Goal: Transaction & Acquisition: Book appointment/travel/reservation

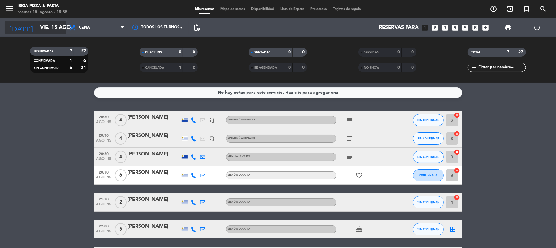
click at [63, 31] on icon "arrow_drop_down" at bounding box center [60, 27] width 7 height 7
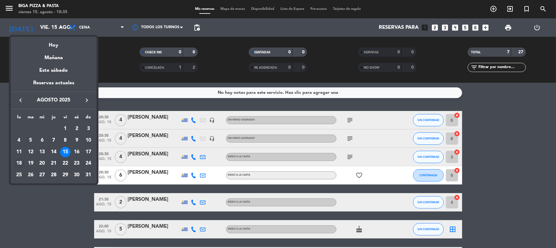
click at [20, 164] on div "18" at bounding box center [19, 163] width 10 height 10
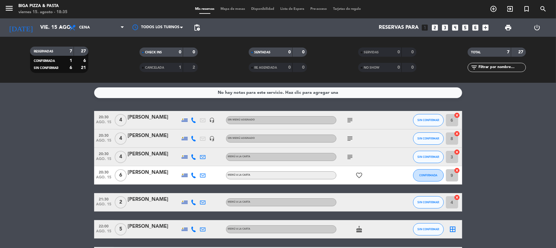
type input "lun. 18 ago."
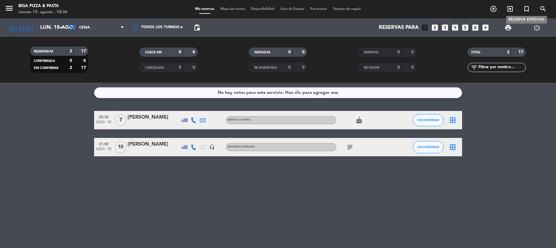
click at [529, 6] on icon "turned_in_not" at bounding box center [526, 8] width 7 height 7
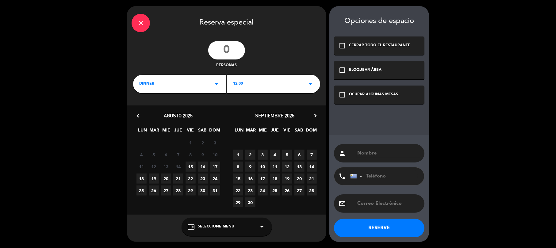
click at [140, 180] on span "18" at bounding box center [142, 179] width 10 height 10
click at [236, 47] on input "number" at bounding box center [226, 50] width 37 height 18
type input "13"
click at [339, 95] on icon "check_box_outline_blank" at bounding box center [342, 94] width 7 height 7
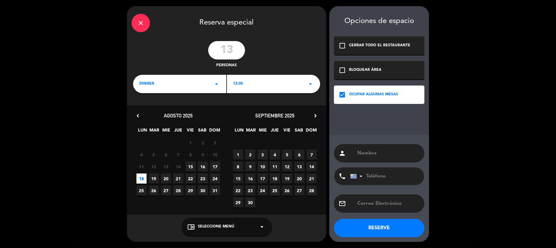
click at [276, 83] on div "12:00 arrow_drop_down" at bounding box center [273, 84] width 93 height 18
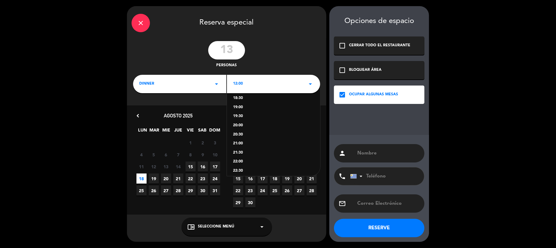
scroll to position [123, 0]
click at [243, 131] on div "20:30" at bounding box center [273, 133] width 81 height 6
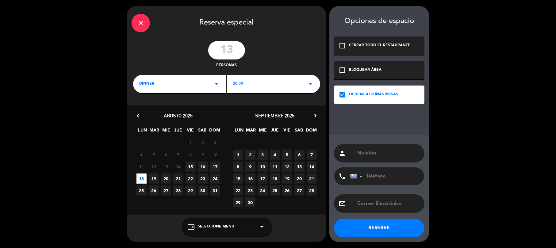
click at [376, 151] on input "text" at bounding box center [388, 153] width 63 height 9
type input "l"
click at [393, 175] on input "tel" at bounding box center [384, 177] width 68 height 18
click at [382, 152] on input "[PERSON_NAME]" at bounding box center [388, 153] width 63 height 9
type input "[PERSON_NAME]"
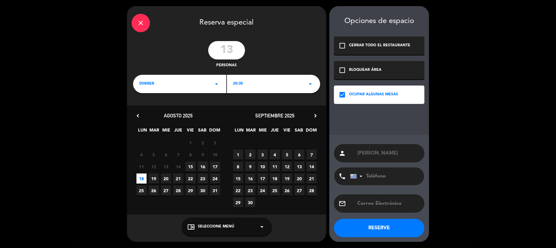
click at [367, 172] on input "tel" at bounding box center [384, 177] width 68 height 18
type input "099995320"
click at [386, 231] on button "RESERVE" at bounding box center [379, 228] width 91 height 18
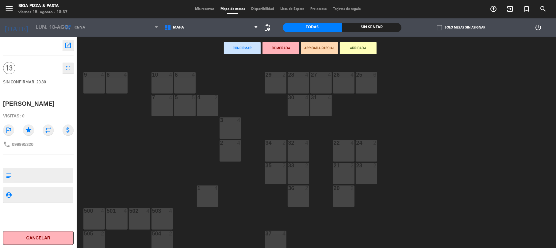
click at [335, 170] on div "21 2" at bounding box center [343, 173] width 21 height 21
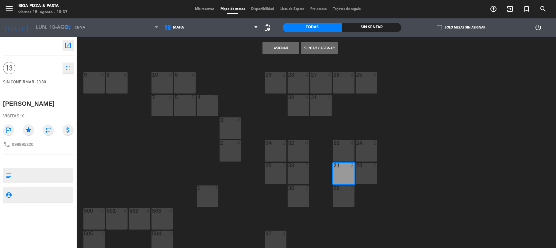
click at [290, 45] on button "Asignar" at bounding box center [281, 48] width 37 height 12
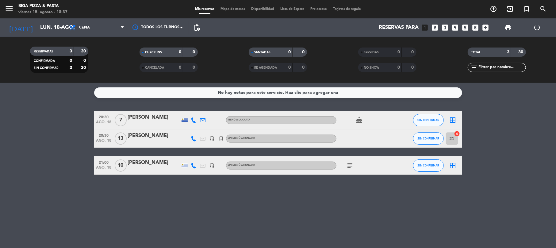
click at [352, 166] on icon "subject" at bounding box center [350, 165] width 7 height 7
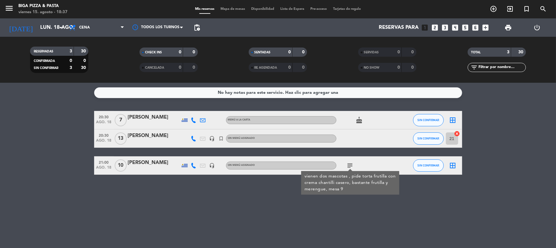
click at [358, 119] on icon "cake" at bounding box center [359, 120] width 7 height 7
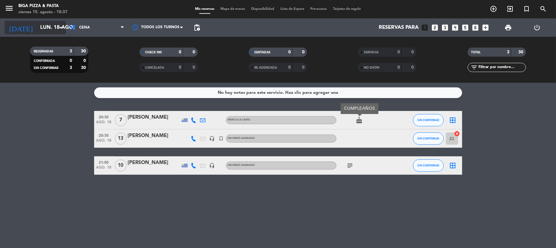
click at [60, 26] on icon "arrow_drop_down" at bounding box center [60, 27] width 7 height 7
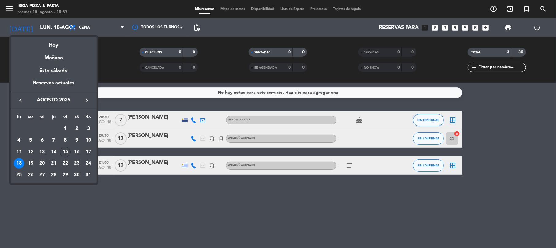
click at [69, 150] on div "15" at bounding box center [65, 152] width 10 height 10
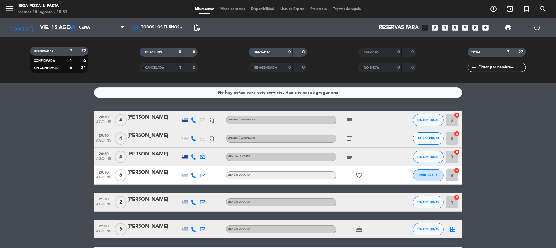
click at [348, 138] on icon "subject" at bounding box center [350, 138] width 7 height 7
click at [349, 161] on div "subject" at bounding box center [364, 157] width 55 height 18
click at [349, 157] on icon "subject" at bounding box center [350, 156] width 7 height 7
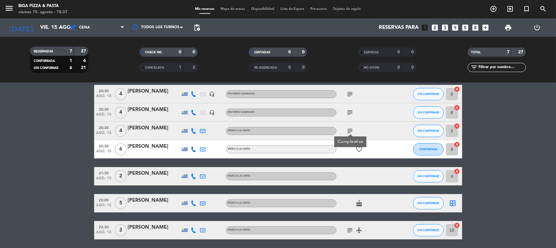
scroll to position [41, 0]
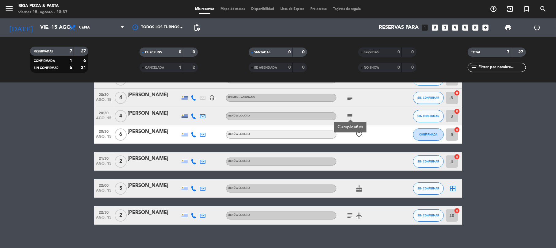
click at [397, 231] on div "No hay notas para este servicio. Haz clic para agregar una 20:30 ago. 15 4 [PER…" at bounding box center [278, 165] width 556 height 165
click at [487, 98] on bookings-row "20:30 ago. 15 4 [PERSON_NAME] headset_mic Sin menú asignado subject SIN CONFIRM…" at bounding box center [278, 147] width 556 height 155
click at [349, 219] on icon "subject" at bounding box center [350, 215] width 7 height 7
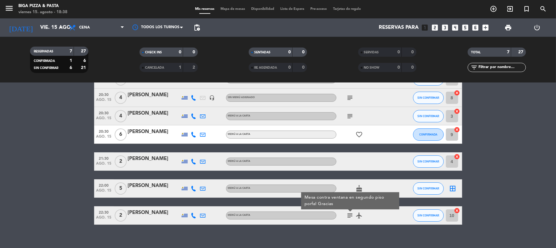
click at [359, 216] on icon "airplanemode_active" at bounding box center [359, 215] width 7 height 7
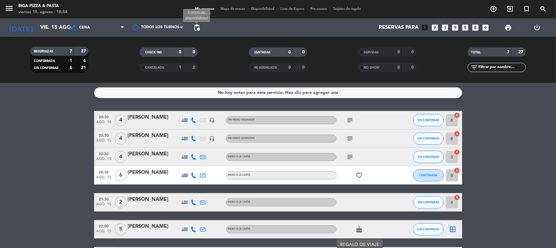
click at [192, 29] on span "pending_actions Control de disponibilidad" at bounding box center [197, 27] width 12 height 12
click at [198, 25] on span "pending_actions" at bounding box center [196, 27] width 7 height 7
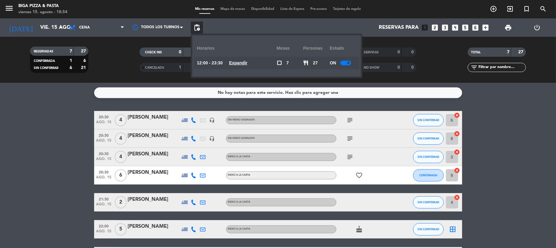
click at [255, 63] on div "12:00 - 23:30 Expandir" at bounding box center [237, 63] width 80 height 12
click at [248, 64] on u "Expandir" at bounding box center [238, 62] width 18 height 5
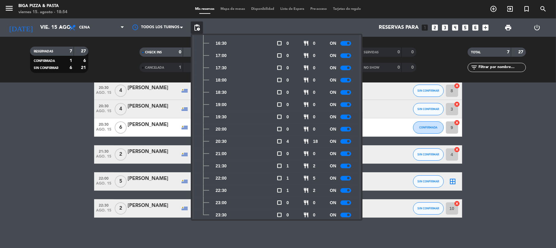
scroll to position [152, 0]
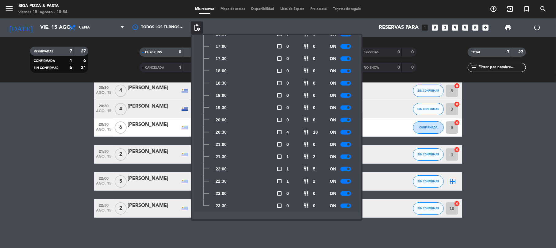
click at [347, 203] on div "ON" at bounding box center [343, 206] width 27 height 12
click at [346, 209] on div "ON" at bounding box center [343, 206] width 27 height 12
click at [348, 205] on span at bounding box center [348, 206] width 2 height 2
click at [350, 193] on div at bounding box center [346, 194] width 11 height 5
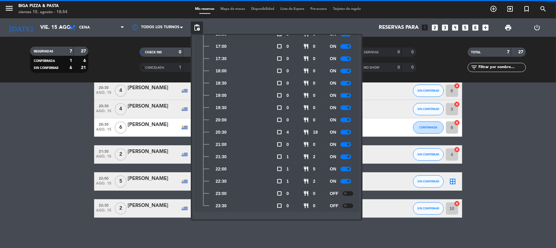
click at [346, 182] on div at bounding box center [346, 181] width 11 height 5
click at [347, 169] on div at bounding box center [346, 169] width 11 height 5
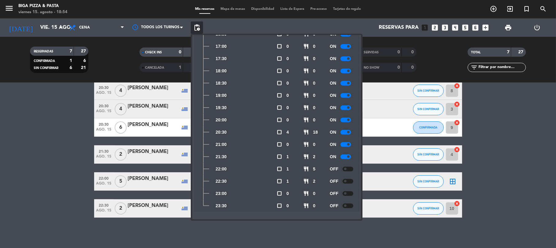
click at [349, 156] on span at bounding box center [348, 157] width 2 height 2
click at [41, 152] on bookings-row "20:30 ago. 15 4 [PERSON_NAME] headset_mic Sin menú asignado subject SIN CONFIRM…" at bounding box center [278, 140] width 556 height 155
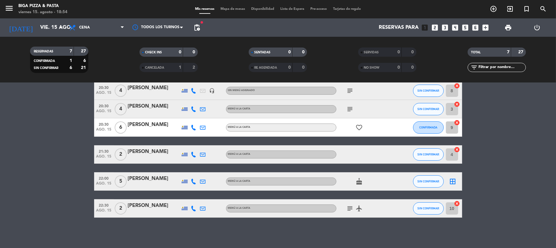
click at [352, 213] on div "subject airplanemode_active" at bounding box center [364, 208] width 55 height 18
click at [350, 207] on icon "subject" at bounding box center [350, 208] width 7 height 7
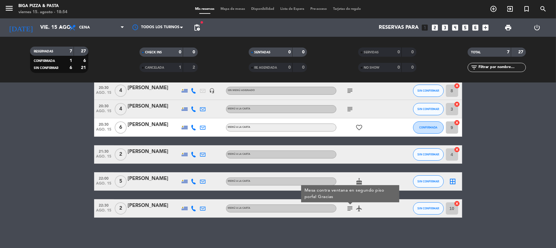
click at [349, 226] on div "No hay notas para este servicio. Haz clic para agregar una 20:30 ago. 15 4 [PER…" at bounding box center [278, 165] width 556 height 165
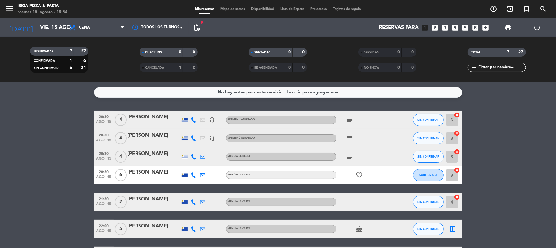
scroll to position [0, 0]
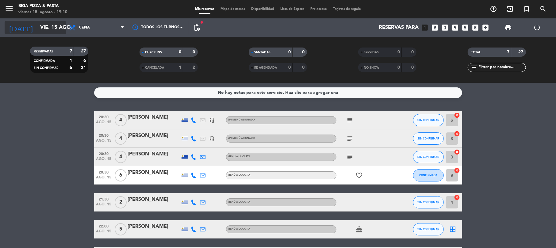
click at [59, 29] on icon "arrow_drop_down" at bounding box center [60, 27] width 7 height 7
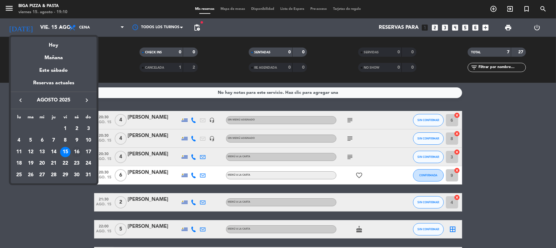
click at [75, 149] on div "16" at bounding box center [77, 152] width 10 height 10
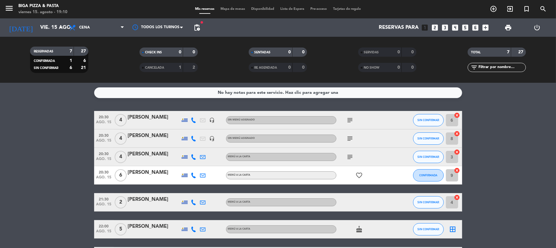
type input "sáb. 16 ago."
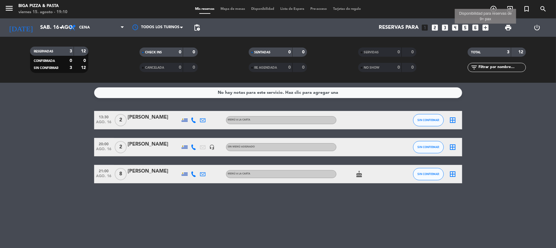
click at [489, 28] on icon "add_box" at bounding box center [486, 28] width 8 height 8
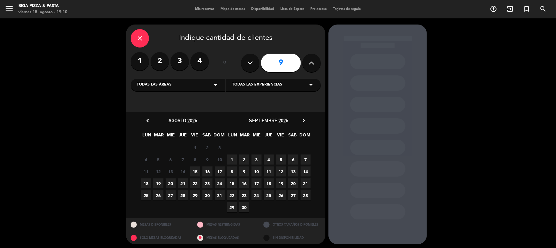
click at [247, 65] on button at bounding box center [250, 63] width 18 height 18
type input "8"
click at [207, 166] on div "11 12 13 14 15 16 17" at bounding box center [183, 172] width 86 height 12
click at [209, 172] on span "16" at bounding box center [208, 172] width 10 height 10
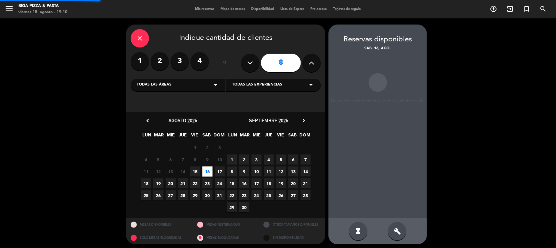
scroll to position [2, 0]
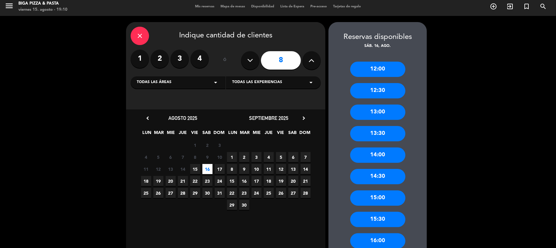
click at [372, 90] on div "12:30" at bounding box center [377, 90] width 55 height 15
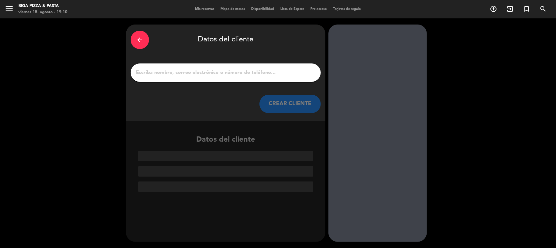
click at [154, 71] on input "1" at bounding box center [225, 72] width 181 height 9
type input "O"
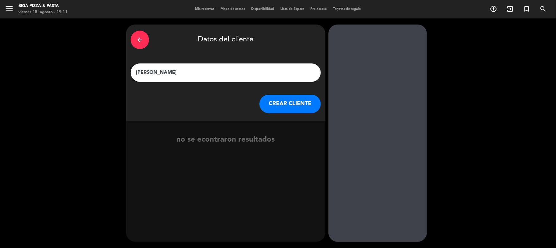
type input "[PERSON_NAME]"
click at [285, 110] on button "CREAR CLIENTE" at bounding box center [290, 104] width 61 height 18
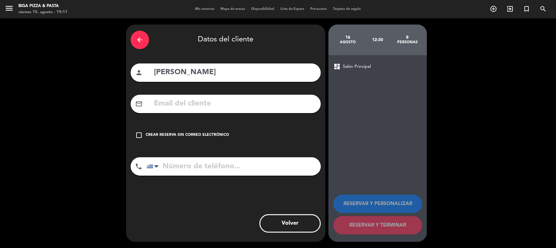
click at [139, 135] on icon "check_box_outline_blank" at bounding box center [138, 135] width 7 height 7
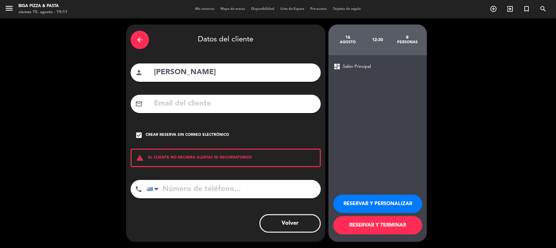
click at [184, 196] on input "tel" at bounding box center [234, 189] width 174 height 18
type input "093967184"
click at [373, 223] on button "RESERVAR Y TERMINAR" at bounding box center [378, 225] width 89 height 18
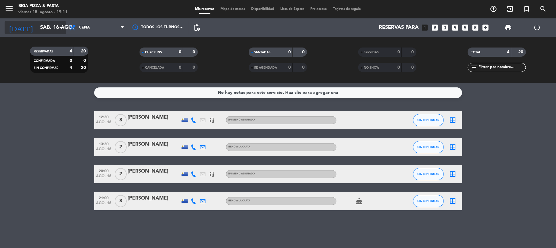
click at [59, 28] on icon "arrow_drop_down" at bounding box center [60, 27] width 7 height 7
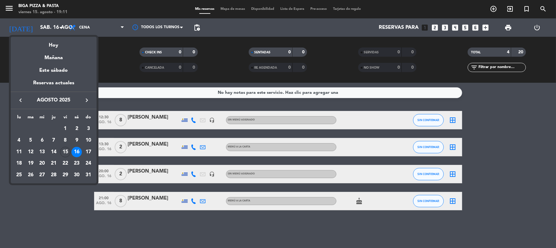
click at [68, 149] on div "15" at bounding box center [65, 152] width 10 height 10
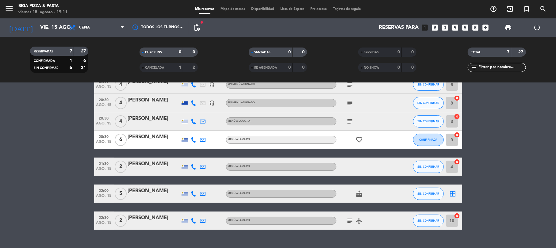
scroll to position [48, 0]
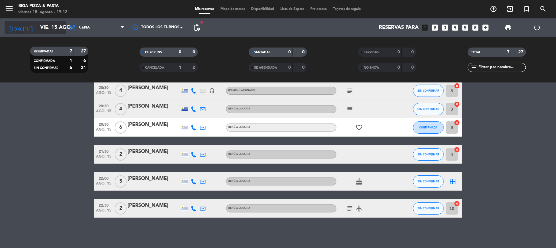
click at [51, 26] on input "vie. 15 ago." at bounding box center [70, 28] width 66 height 12
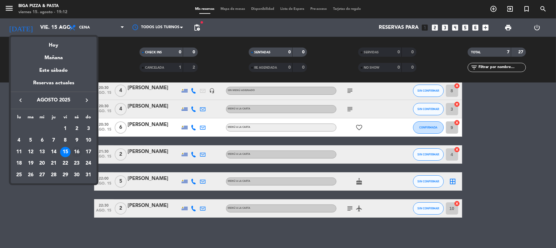
click at [76, 149] on div "16" at bounding box center [77, 152] width 10 height 10
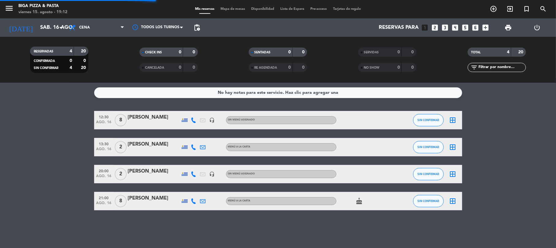
scroll to position [0, 0]
click at [37, 23] on input "sáb. 16 ago." at bounding box center [70, 28] width 66 height 12
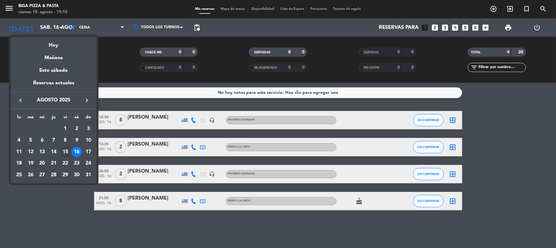
click at [67, 150] on div "15" at bounding box center [65, 152] width 10 height 10
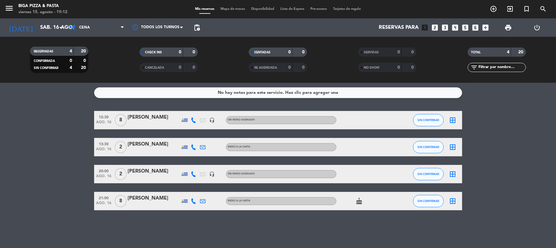
type input "vie. 15 ago."
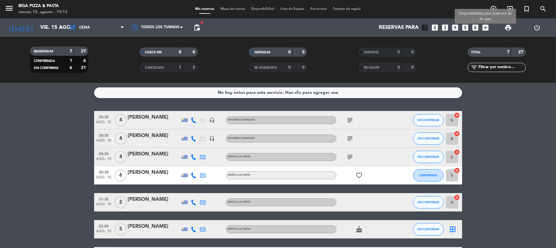
click at [486, 25] on icon "add_box" at bounding box center [486, 28] width 8 height 8
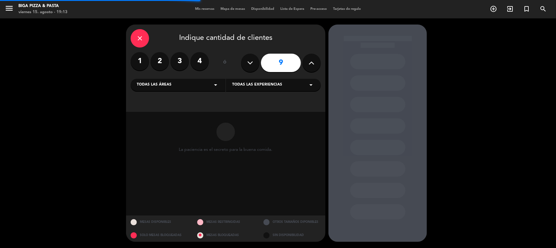
click at [316, 61] on button at bounding box center [312, 63] width 18 height 18
type input "10"
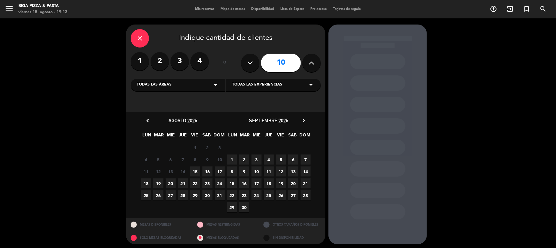
click at [194, 171] on span "15" at bounding box center [195, 172] width 10 height 10
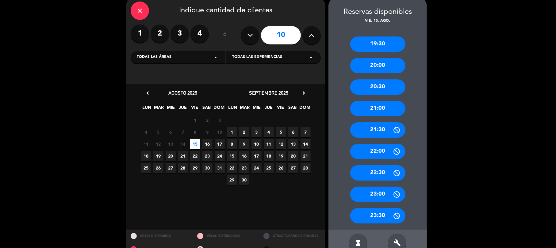
scroll to position [42, 0]
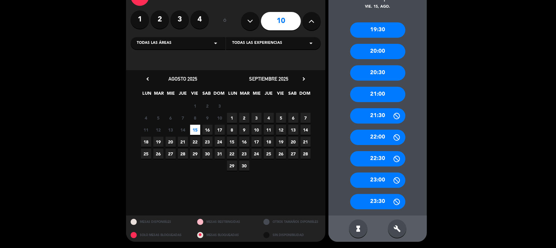
click at [382, 99] on div "21:00" at bounding box center [377, 94] width 55 height 15
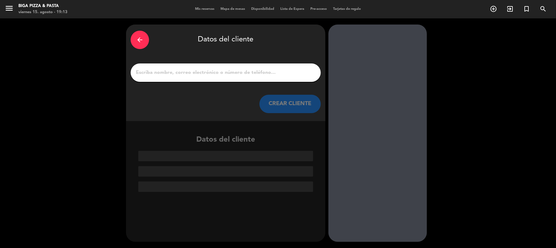
scroll to position [0, 0]
click at [249, 70] on input "1" at bounding box center [225, 72] width 181 height 9
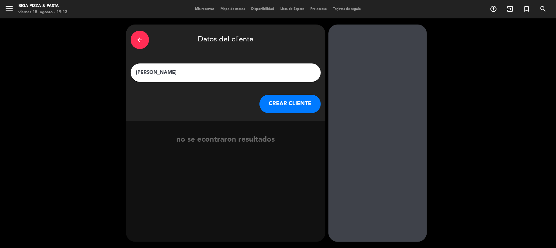
type input "[PERSON_NAME]"
click at [284, 114] on div "arrow_back Datos del cliente [PERSON_NAME] [PERSON_NAME] CLIENTE" at bounding box center [225, 73] width 199 height 97
click at [294, 97] on button "CREAR CLIENTE" at bounding box center [290, 104] width 61 height 18
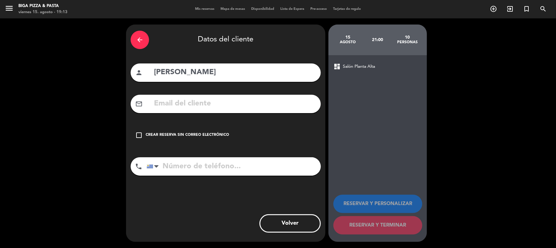
click at [219, 170] on input "tel" at bounding box center [234, 166] width 174 height 18
type input "093933121"
drag, startPoint x: 209, startPoint y: 143, endPoint x: 204, endPoint y: 135, distance: 8.9
click at [209, 143] on div "check_box_outline_blank Crear reserva sin correo electrónico" at bounding box center [226, 135] width 190 height 18
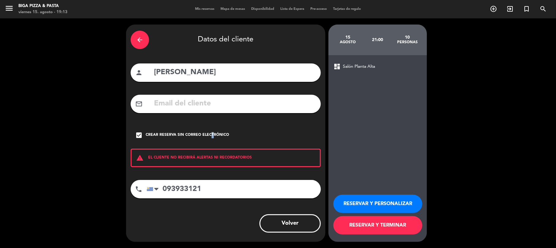
click at [397, 228] on button "RESERVAR Y TERMINAR" at bounding box center [378, 225] width 89 height 18
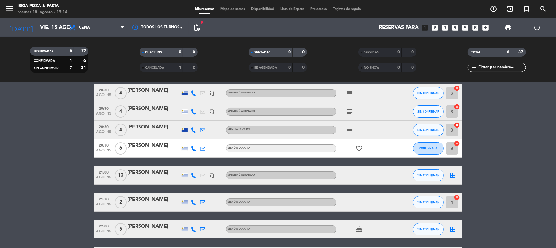
scroll to position [75, 0]
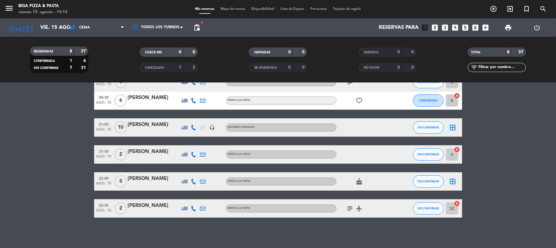
click at [106, 121] on span "21:00" at bounding box center [103, 124] width 15 height 7
click at [130, 126] on div "[PERSON_NAME]" at bounding box center [154, 125] width 52 height 8
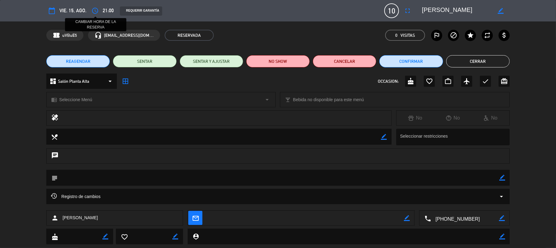
click at [98, 10] on button "access_time" at bounding box center [95, 10] width 11 height 11
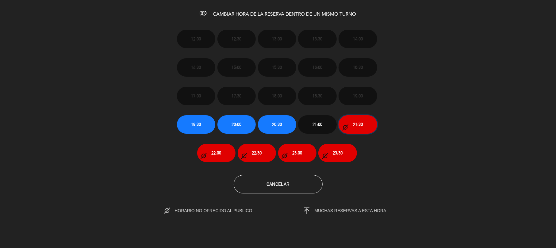
click at [367, 126] on button "21:30" at bounding box center [358, 124] width 38 height 18
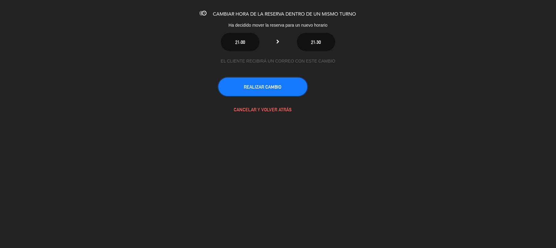
click at [290, 83] on button "REALIZAR CAMBIO" at bounding box center [263, 87] width 89 height 18
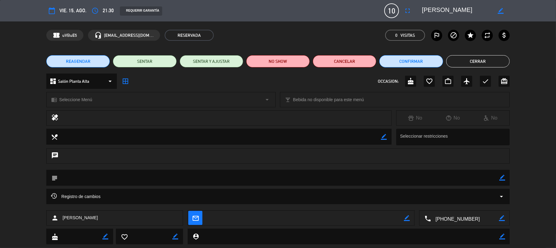
click at [476, 64] on button "Cerrar" at bounding box center [479, 61] width 64 height 12
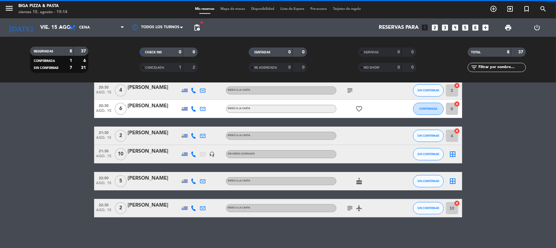
scroll to position [66, 0]
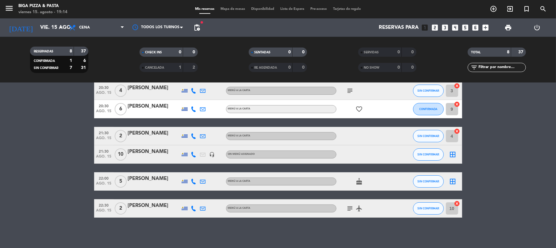
click at [349, 206] on icon "subject" at bounding box center [350, 208] width 7 height 7
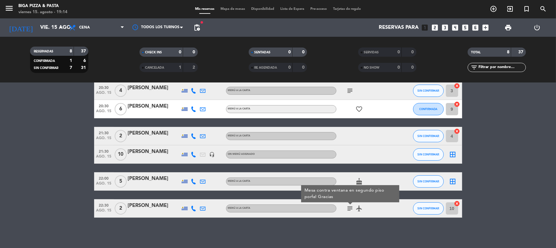
click at [360, 225] on div "No hay notas para este servicio. Haz clic para agregar una 20:30 ago. 15 4 [PER…" at bounding box center [278, 165] width 556 height 165
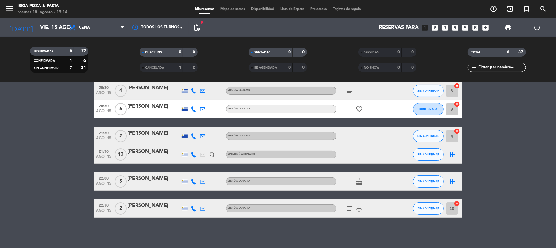
click at [350, 223] on div "No hay notas para este servicio. Haz clic para agregar una 20:30 ago. 15 4 [PER…" at bounding box center [278, 165] width 556 height 165
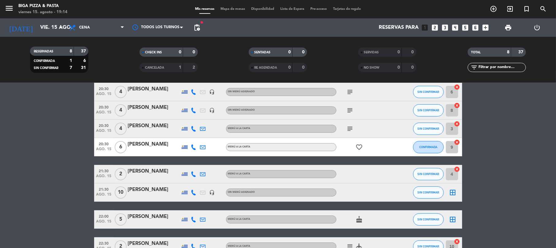
scroll to position [0, 0]
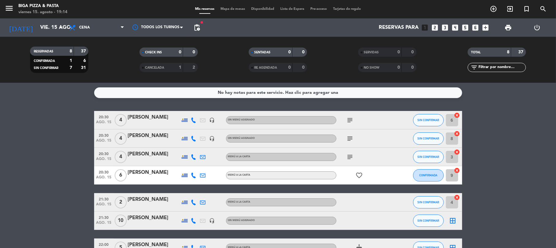
click at [350, 122] on icon "subject" at bounding box center [350, 120] width 7 height 7
click at [352, 142] on icon "subject" at bounding box center [350, 138] width 7 height 7
click at [345, 162] on div "subject" at bounding box center [364, 157] width 55 height 18
click at [349, 160] on icon "subject" at bounding box center [350, 156] width 7 height 7
drag, startPoint x: 350, startPoint y: 138, endPoint x: 350, endPoint y: 123, distance: 14.7
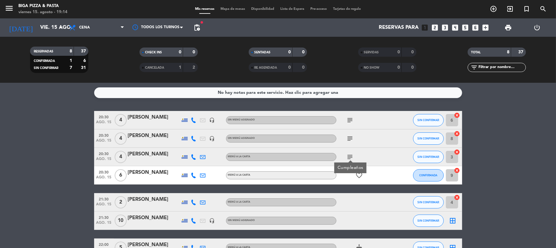
click at [350, 138] on icon "subject" at bounding box center [350, 138] width 7 height 7
click at [350, 121] on icon "subject" at bounding box center [350, 120] width 7 height 7
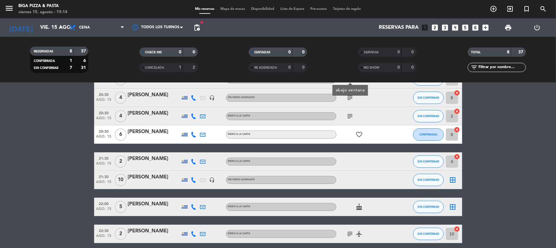
scroll to position [66, 0]
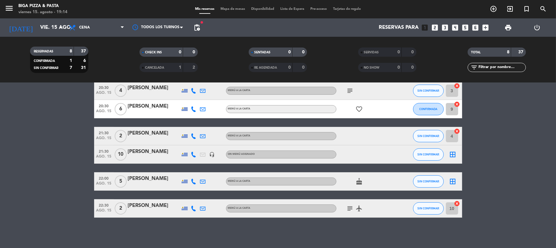
click at [352, 207] on icon "subject" at bounding box center [350, 208] width 7 height 7
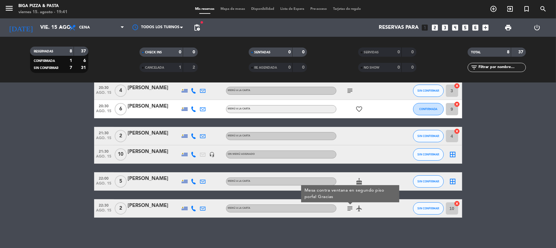
click at [321, 228] on div "No hay notas para este servicio. Haz clic para agregar una 20:30 ago. 15 4 [PER…" at bounding box center [278, 165] width 556 height 165
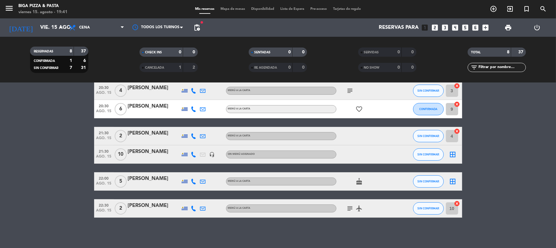
click at [348, 208] on icon "subject" at bounding box center [350, 208] width 7 height 7
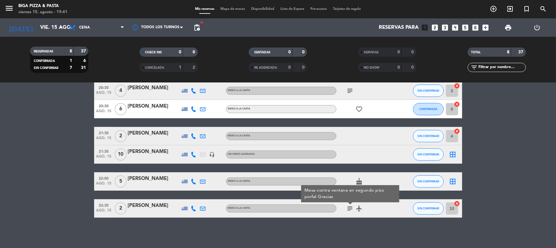
click at [357, 237] on div "No hay notas para este servicio. Haz clic para agregar una 20:30 ago. 15 4 [PER…" at bounding box center [278, 165] width 556 height 165
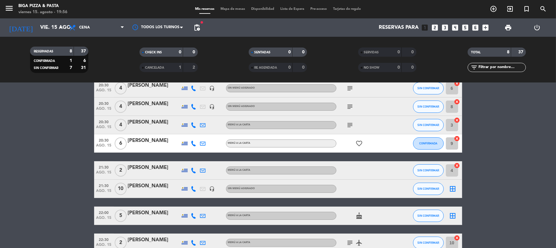
scroll to position [0, 0]
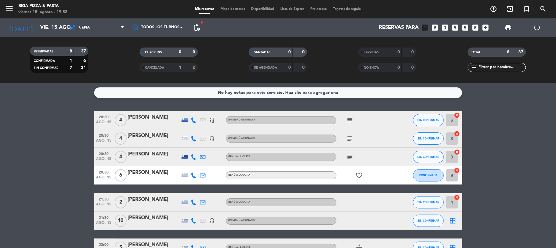
click at [484, 154] on bookings-row "20:30 ago. 15 4 [PERSON_NAME] headset_mic Sin menú asignado subject SIN CONFIRM…" at bounding box center [278, 197] width 556 height 173
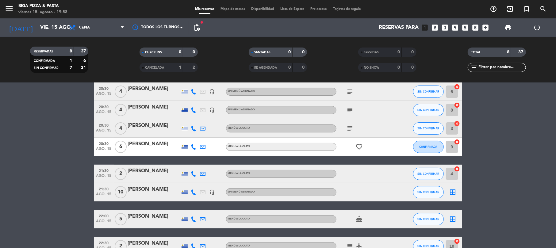
scroll to position [66, 0]
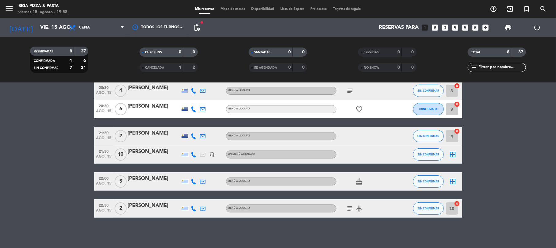
click at [452, 156] on icon "border_all" at bounding box center [453, 154] width 7 height 7
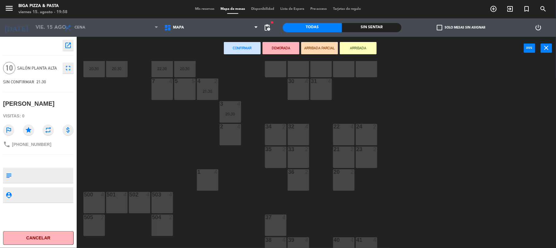
scroll to position [25, 0]
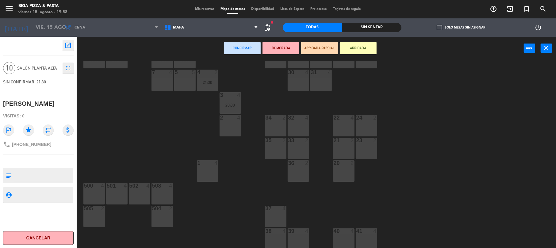
click at [362, 237] on div "41 4" at bounding box center [366, 239] width 21 height 21
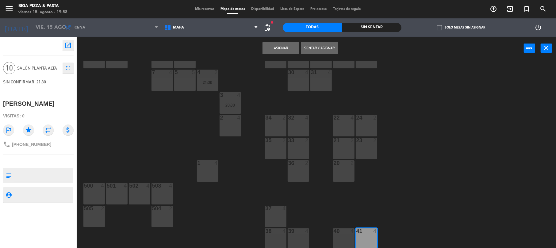
click at [275, 49] on button "Asignar" at bounding box center [281, 48] width 37 height 12
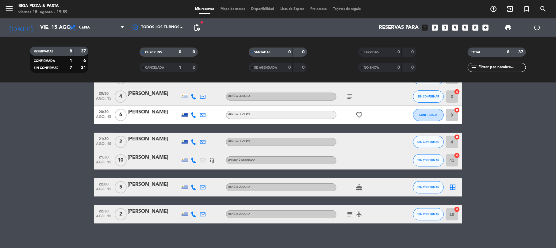
scroll to position [66, 0]
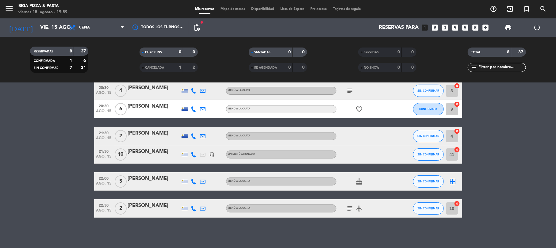
click at [456, 178] on icon "border_all" at bounding box center [453, 181] width 7 height 7
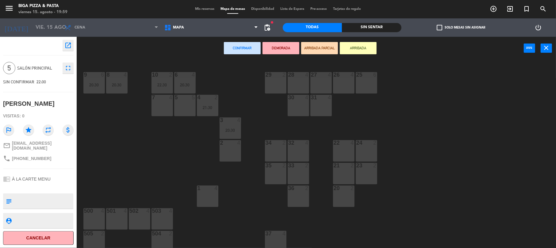
click at [292, 82] on div "28 4" at bounding box center [298, 82] width 21 height 21
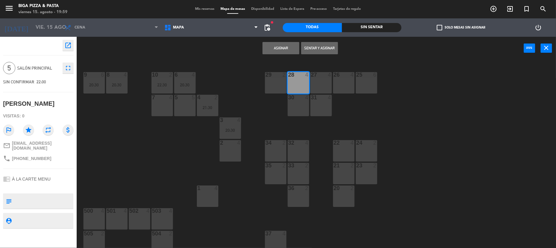
click at [286, 52] on button "Asignar" at bounding box center [281, 48] width 37 height 12
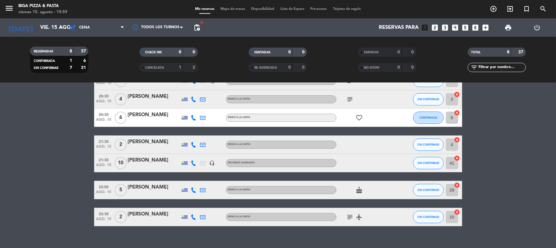
scroll to position [66, 0]
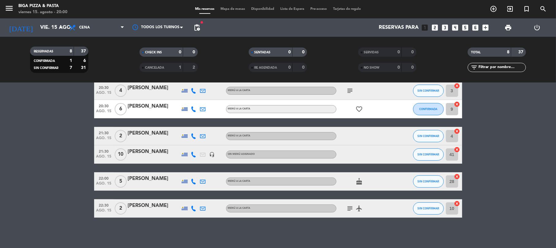
click at [351, 211] on icon "subject" at bounding box center [350, 208] width 7 height 7
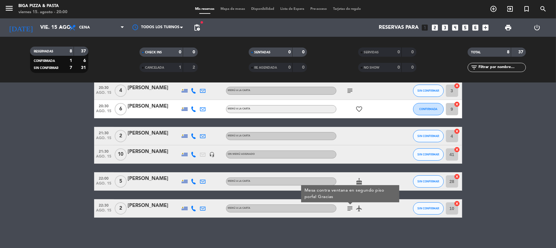
click at [455, 202] on icon "cancel" at bounding box center [458, 204] width 6 height 6
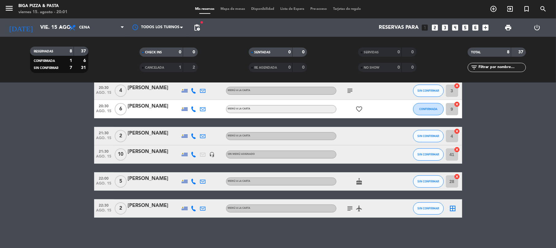
drag, startPoint x: 18, startPoint y: 153, endPoint x: 49, endPoint y: 237, distance: 89.3
click at [18, 153] on bookings-row "20:30 ago. 15 4 [PERSON_NAME] headset_mic Sin menú asignado subject SIN CONFIRM…" at bounding box center [278, 131] width 556 height 173
click at [350, 232] on div "No hay notas para este servicio. Haz clic para agregar una 20:30 ago. 15 4 [PER…" at bounding box center [278, 165] width 556 height 165
click at [288, 226] on div "No hay notas para este servicio. Haz clic para agregar una 20:30 ago. 15 4 [PER…" at bounding box center [278, 165] width 556 height 165
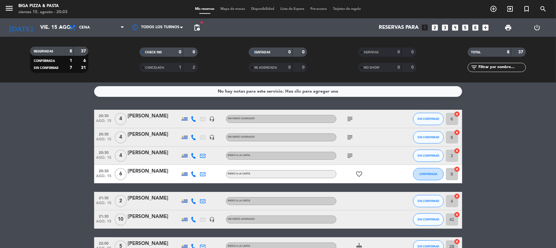
scroll to position [0, 0]
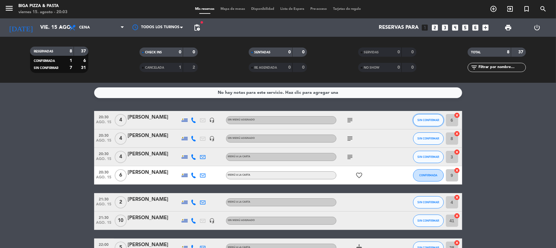
click at [431, 118] on span "SIN CONFIRMAR" at bounding box center [429, 119] width 22 height 3
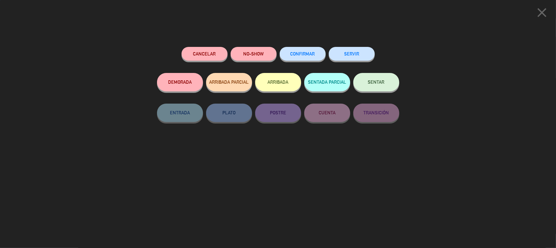
click at [379, 81] on span "SENTAR" at bounding box center [376, 81] width 17 height 5
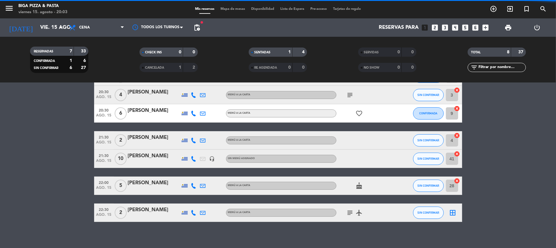
scroll to position [66, 0]
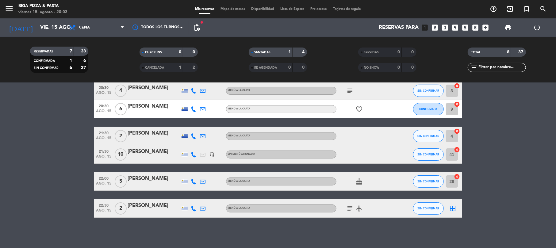
click at [455, 208] on icon "border_all" at bounding box center [453, 208] width 7 height 7
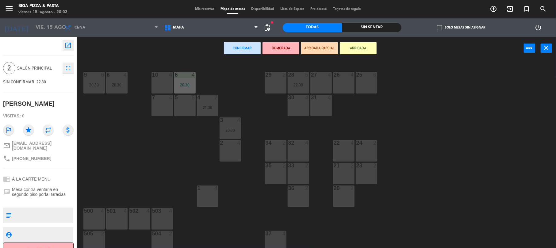
drag, startPoint x: 251, startPoint y: 78, endPoint x: 271, endPoint y: 82, distance: 20.1
click at [253, 78] on div "9 6 20:30 8 4 20:30 10 4 6 4 20:30 29 2 28 5 22:00 27 4 26 4 25 6 7 4 5 5 4 2 2…" at bounding box center [319, 155] width 474 height 188
click at [276, 83] on div "29 2" at bounding box center [275, 82] width 21 height 21
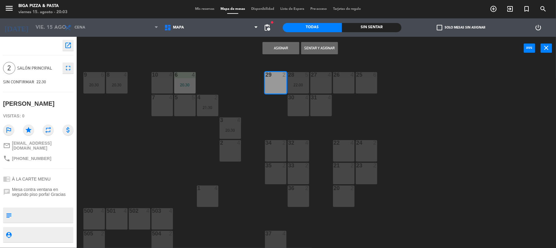
click at [274, 47] on button "Asignar" at bounding box center [281, 48] width 37 height 12
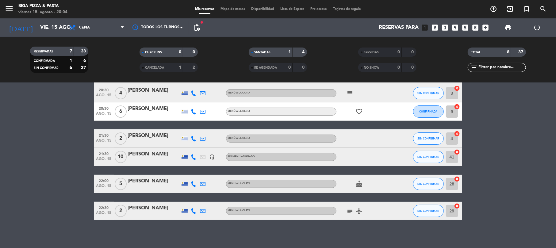
scroll to position [66, 0]
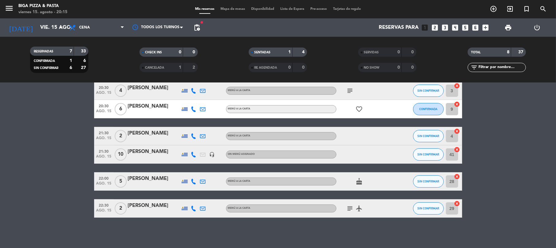
click at [315, 238] on div "No hay notas para este servicio. Haz clic para agregar una 20:30 ago. 15 4 [PER…" at bounding box center [278, 165] width 556 height 165
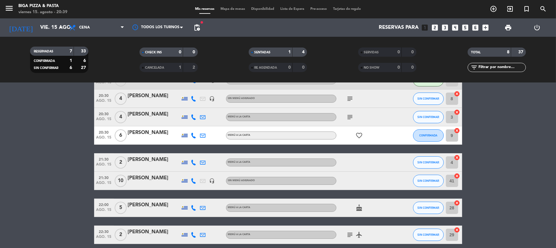
scroll to position [25, 0]
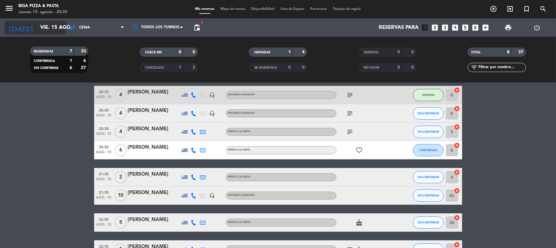
click at [37, 31] on input "vie. 15 ago." at bounding box center [70, 28] width 66 height 12
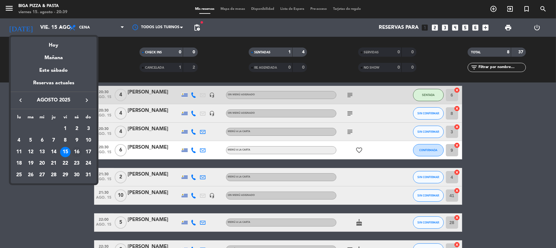
click at [77, 153] on div "16" at bounding box center [77, 152] width 10 height 10
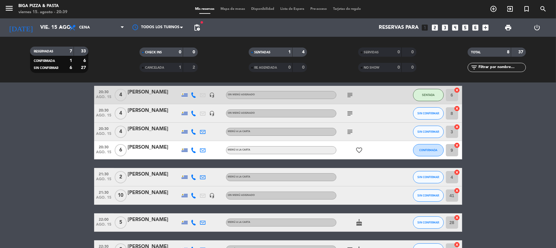
type input "sáb. 16 ago."
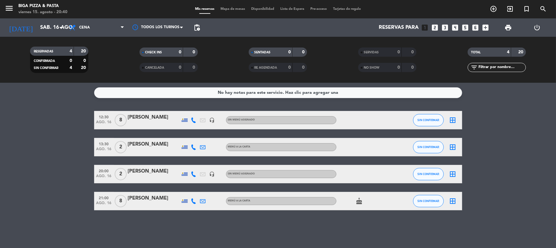
click at [475, 29] on icon "looks_6" at bounding box center [476, 28] width 8 height 8
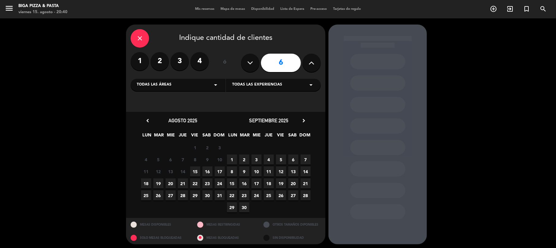
click at [206, 173] on span "16" at bounding box center [208, 172] width 10 height 10
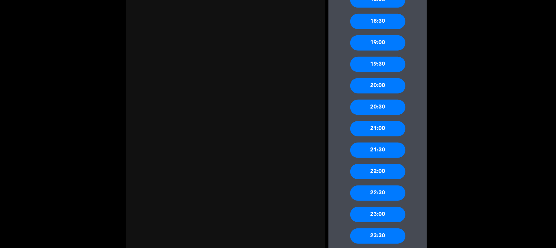
scroll to position [364, 0]
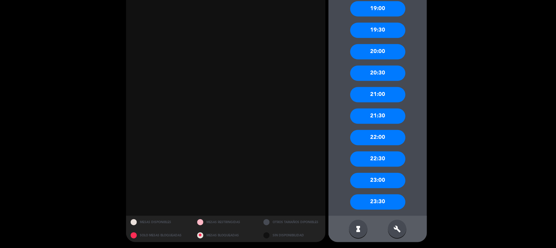
click at [380, 205] on div "23:30" at bounding box center [377, 202] width 55 height 15
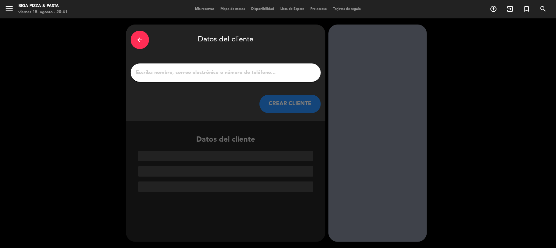
scroll to position [0, 0]
click at [223, 72] on input "1" at bounding box center [225, 72] width 181 height 9
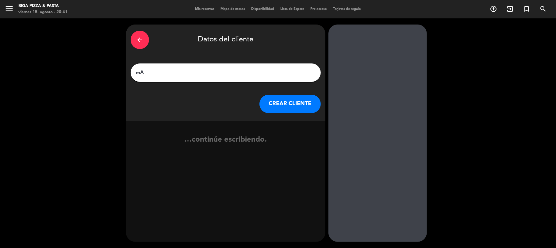
type input "m"
type input "[PERSON_NAME]"
click at [278, 105] on button "CREAR CLIENTE" at bounding box center [290, 104] width 61 height 18
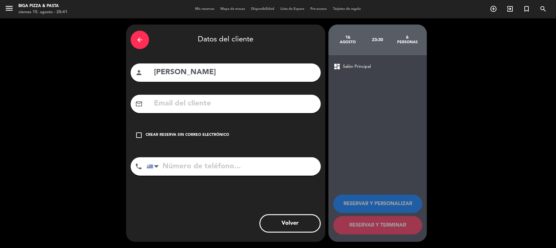
click at [269, 170] on input "tel" at bounding box center [234, 166] width 174 height 18
type input "095645100"
click at [214, 142] on div "check_box_outline_blank Crear reserva sin correo electrónico" at bounding box center [226, 135] width 190 height 18
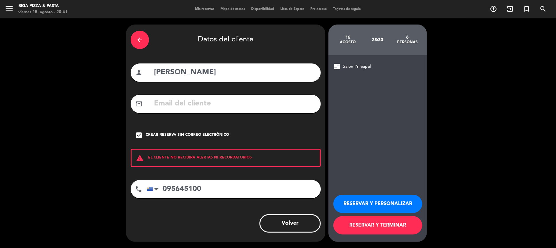
click at [383, 226] on button "RESERVAR Y TERMINAR" at bounding box center [378, 225] width 89 height 18
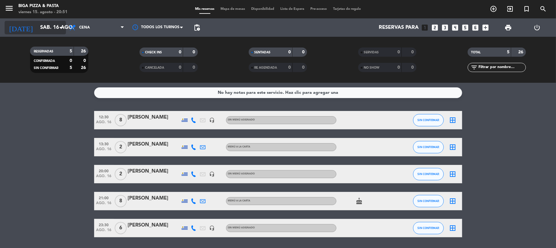
click at [45, 25] on input "sáb. 16 ago." at bounding box center [70, 28] width 66 height 12
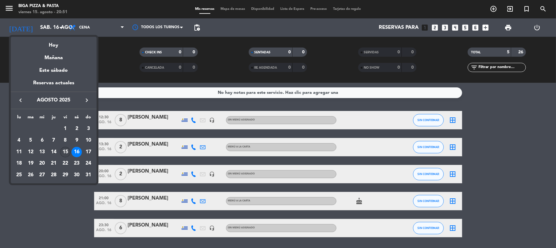
click at [64, 153] on div "15" at bounding box center [65, 152] width 10 height 10
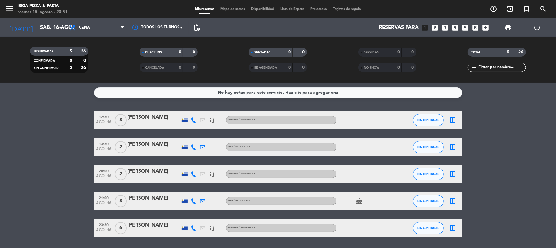
type input "vie. 15 ago."
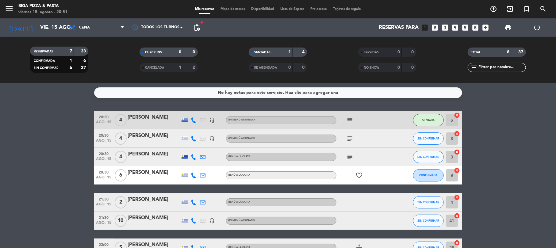
click at [68, 136] on bookings-row "20:30 ago. 15 4 [PERSON_NAME] headset_mic Sin menú asignado subject SENTADA 6 c…" at bounding box center [278, 197] width 556 height 173
click at [409, 145] on div "20:30 ago. 15 4 [PERSON_NAME] headset_mic Sin menú asignado subject SIN CONFIRM…" at bounding box center [278, 139] width 368 height 18
click at [419, 144] on button "SIN CONFIRMAR" at bounding box center [428, 139] width 31 height 12
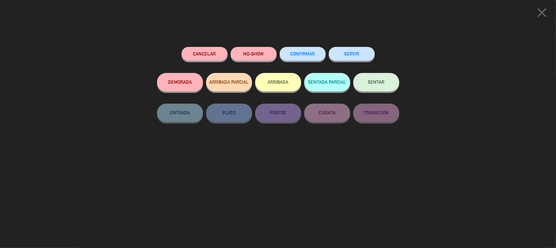
click at [398, 82] on button "SENTAR" at bounding box center [377, 82] width 46 height 18
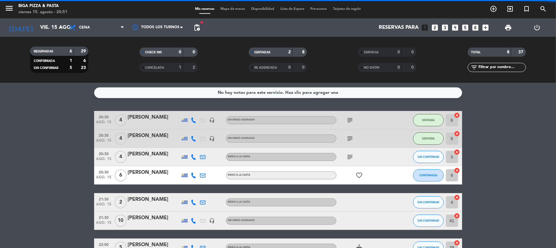
click at [440, 152] on button "SIN CONFIRMAR" at bounding box center [428, 157] width 31 height 12
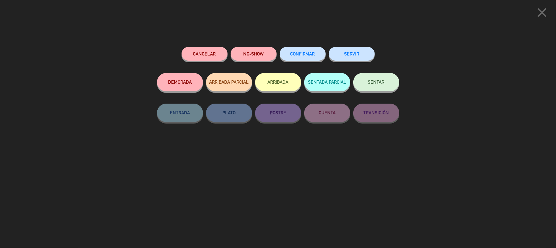
click at [384, 90] on button "SENTAR" at bounding box center [377, 82] width 46 height 18
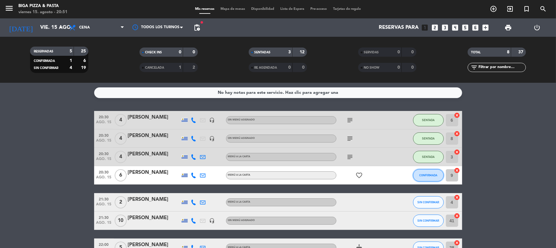
click at [431, 176] on span "CONFIRMADA" at bounding box center [429, 175] width 18 height 3
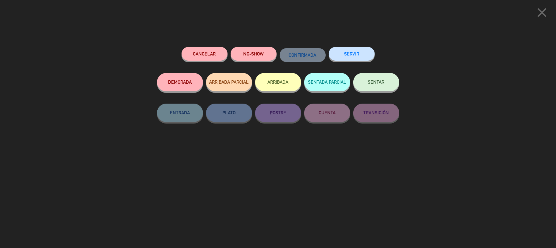
click at [395, 84] on button "SENTAR" at bounding box center [377, 82] width 46 height 18
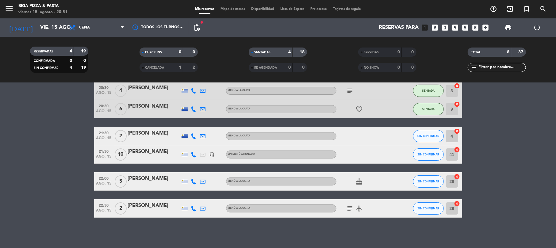
scroll to position [26, 0]
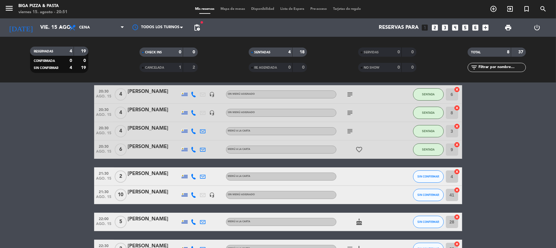
click at [48, 129] on bookings-row "20:30 ago. 15 4 [PERSON_NAME] headset_mic Sin menú asignado subject SENTADA 6 c…" at bounding box center [278, 171] width 556 height 173
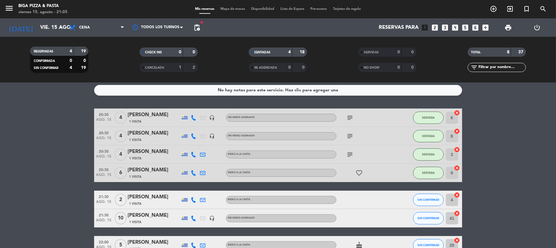
scroll to position [0, 0]
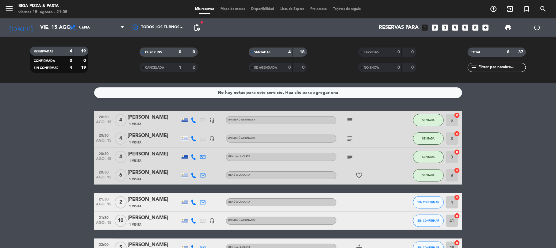
click at [348, 120] on icon "subject" at bounding box center [350, 120] width 7 height 7
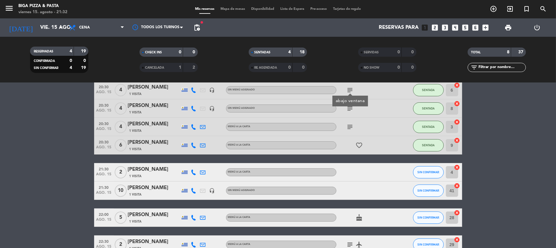
scroll to position [66, 0]
